Goal: Transaction & Acquisition: Purchase product/service

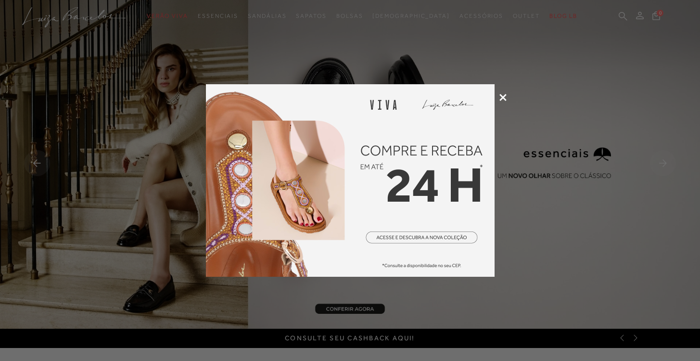
click at [502, 95] on icon at bounding box center [502, 97] width 7 height 7
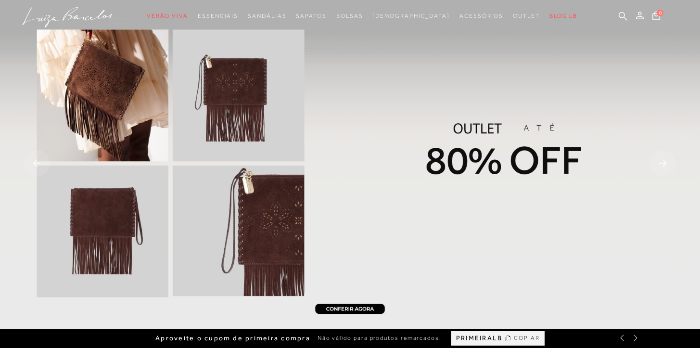
click at [484, 150] on img at bounding box center [350, 164] width 700 height 329
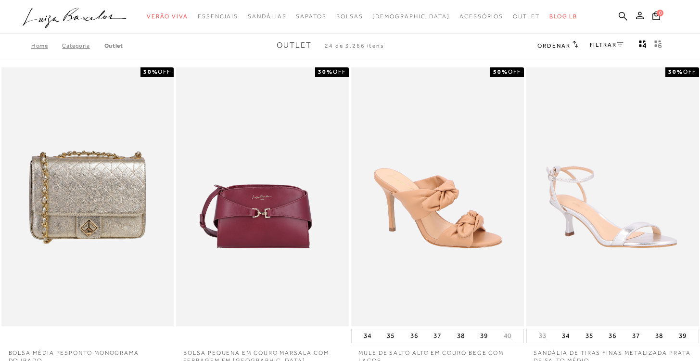
click at [619, 44] on icon at bounding box center [620, 44] width 7 height 5
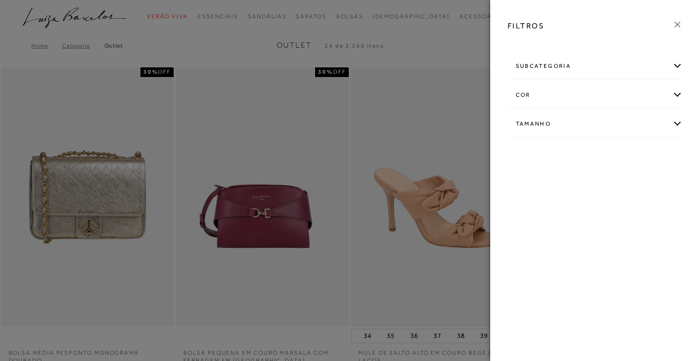
click at [541, 122] on div "Tamanho" at bounding box center [595, 123] width 175 height 25
click at [538, 195] on link "Ver mais..." at bounding box center [533, 196] width 26 height 7
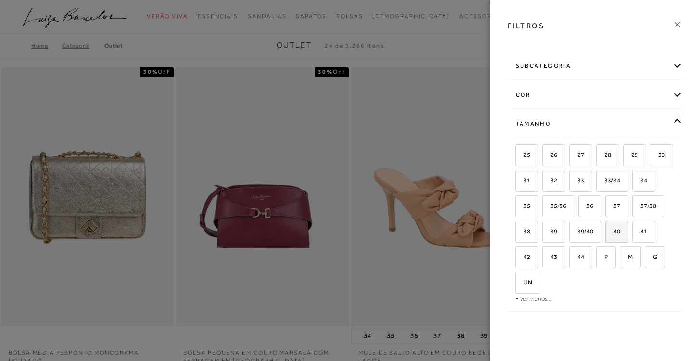
click at [623, 232] on label "40" at bounding box center [617, 231] width 22 height 21
click at [613, 232] on input "40" at bounding box center [609, 233] width 10 height 10
checkbox input "true"
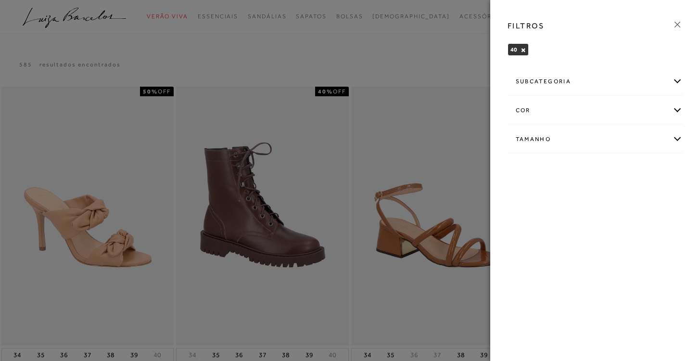
click at [676, 23] on icon at bounding box center [677, 25] width 6 height 6
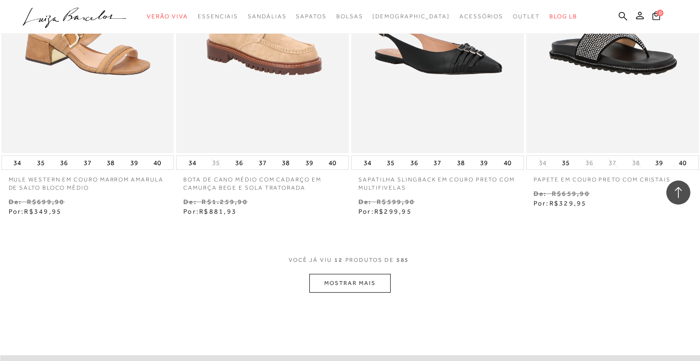
scroll to position [889, 0]
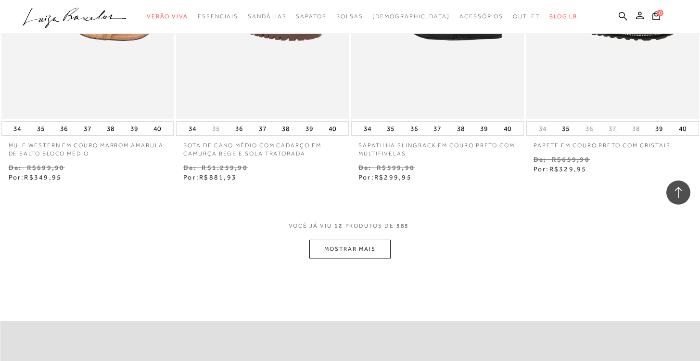
click at [363, 243] on button "MOSTRAR MAIS" at bounding box center [349, 249] width 81 height 19
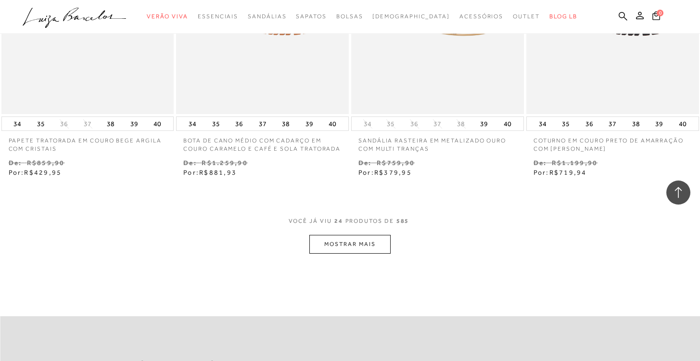
scroll to position [1889, 0]
click at [365, 244] on button "MOSTRAR MAIS" at bounding box center [349, 243] width 81 height 19
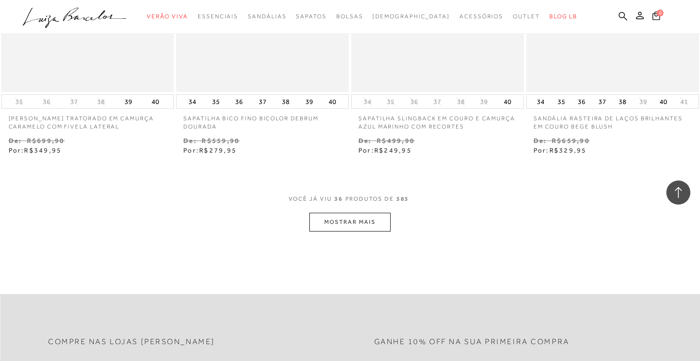
scroll to position [2908, 0]
click at [354, 217] on button "MOSTRAR MAIS" at bounding box center [349, 220] width 81 height 19
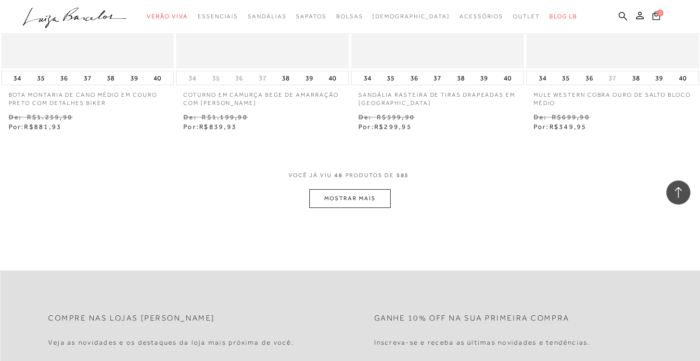
scroll to position [3942, 0]
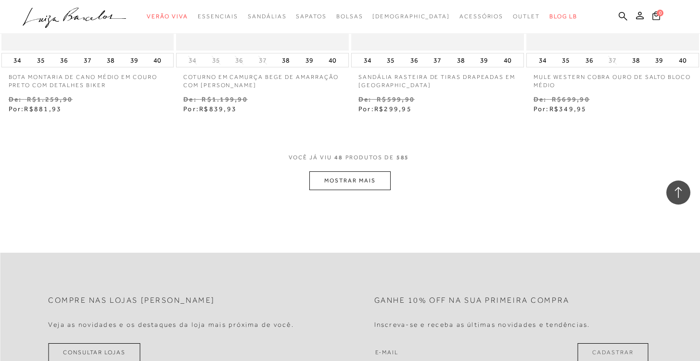
click at [354, 178] on button "MOSTRAR MAIS" at bounding box center [349, 180] width 81 height 19
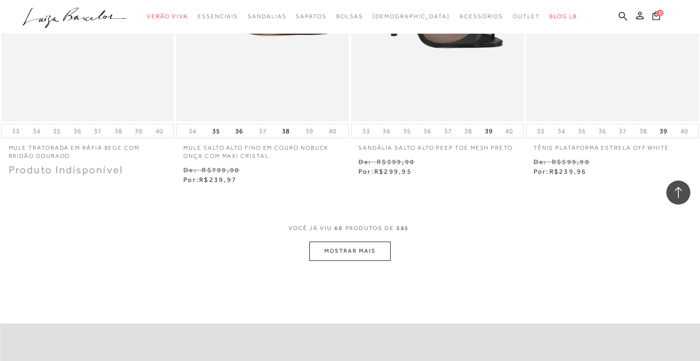
scroll to position [4866, 0]
click at [367, 250] on button "MOSTRAR MAIS" at bounding box center [349, 250] width 81 height 19
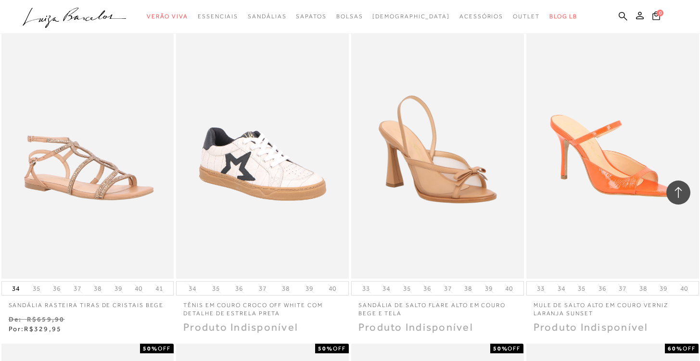
scroll to position [5041, 0]
